Goal: Task Accomplishment & Management: Manage account settings

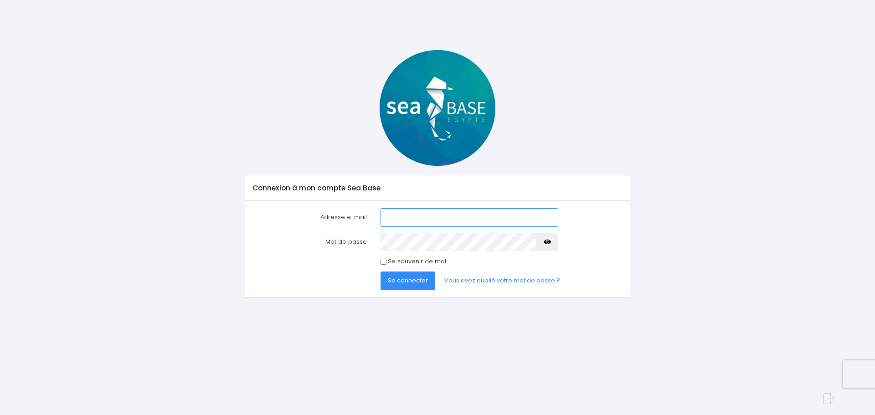
type input "[EMAIL_ADDRESS][DOMAIN_NAME]"
click at [412, 280] on span "Se connecter" at bounding box center [408, 280] width 40 height 9
